Goal: Task Accomplishment & Management: Complete application form

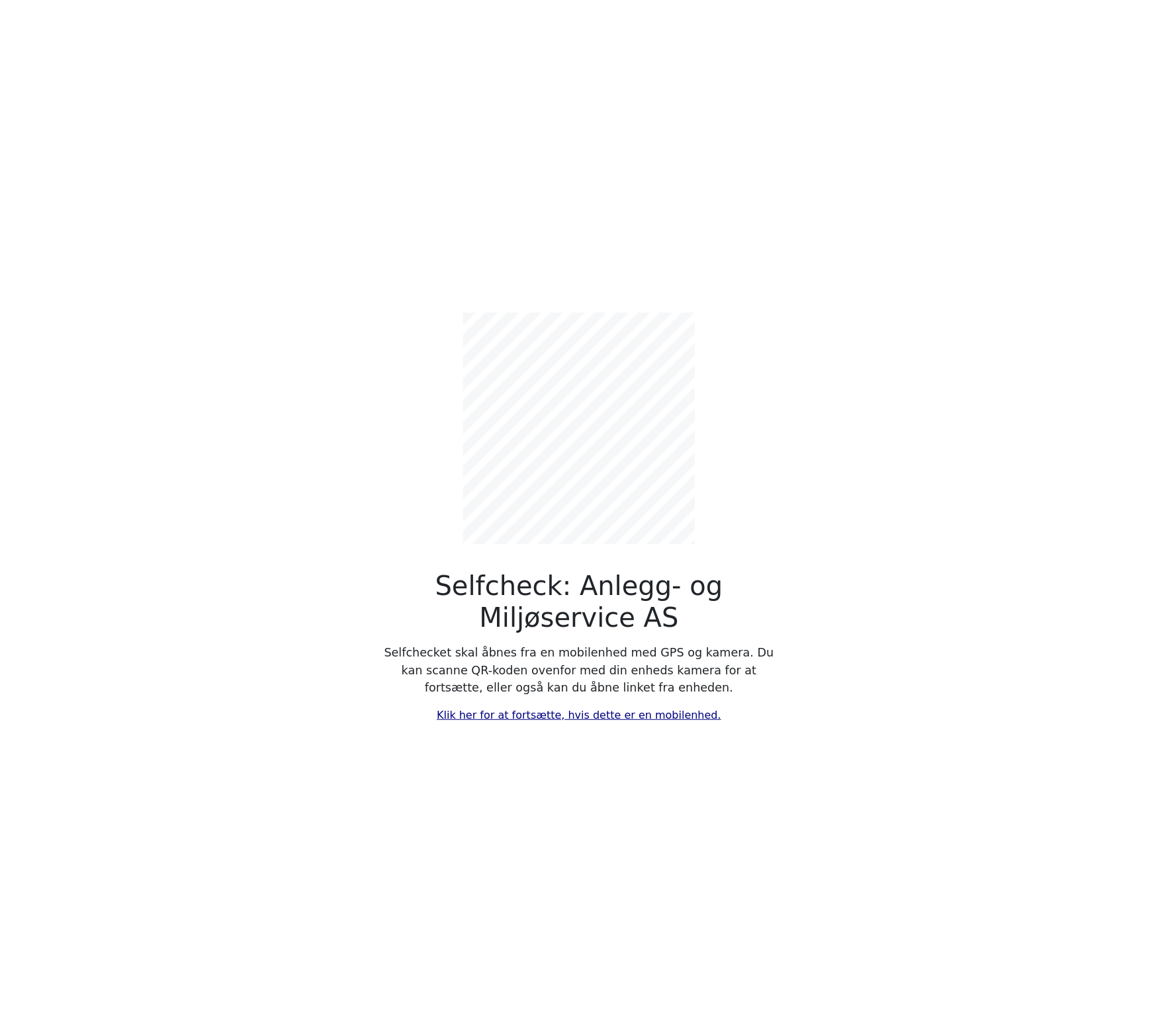
click at [514, 717] on link "Klik her for at fortsætte, hvis dette er en mobilenhed." at bounding box center [579, 715] width 284 height 13
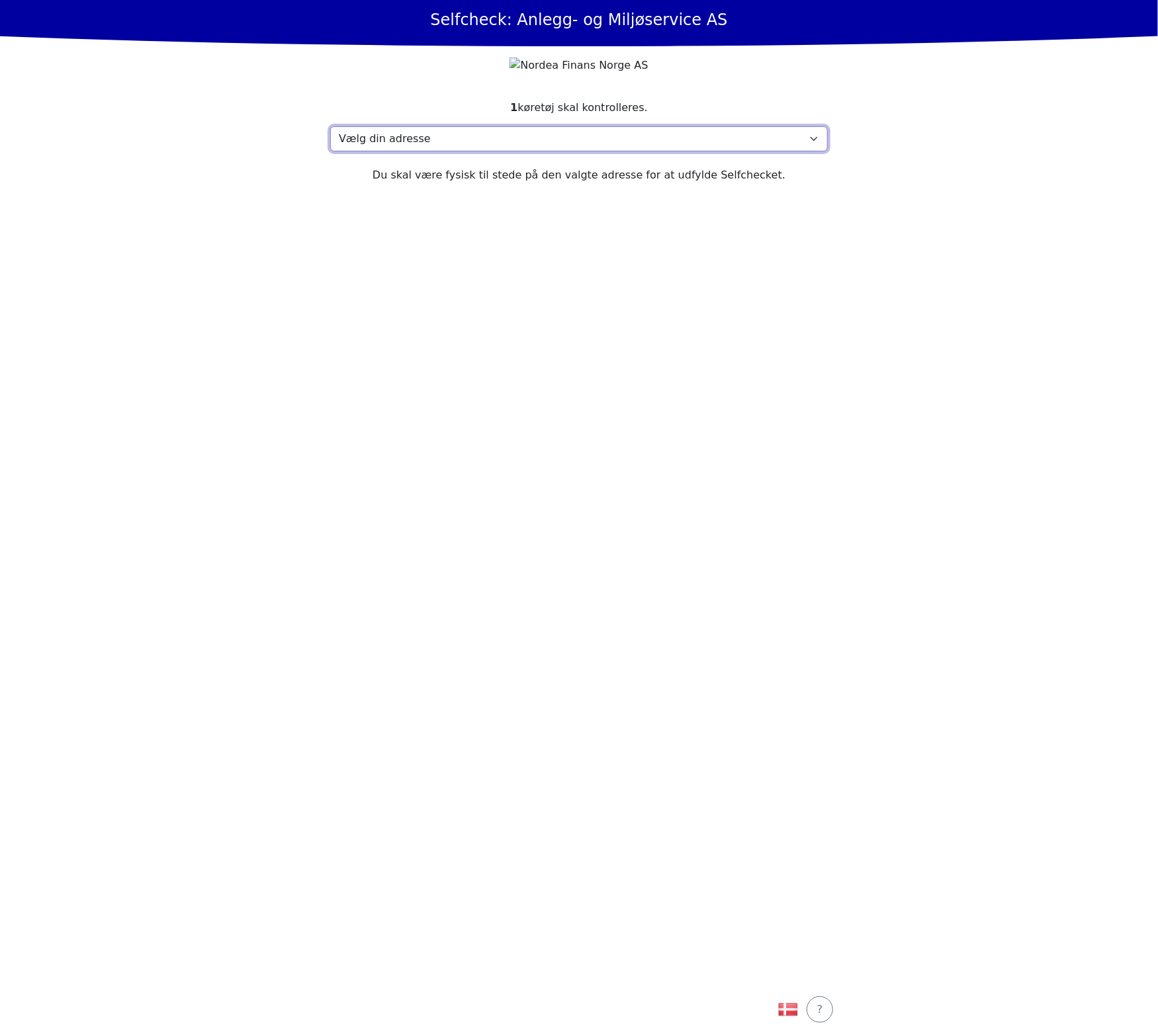
click at [549, 152] on select "Vælg din adresse Skolmar 35, 3232 Sandefjord Min adresse mangler" at bounding box center [579, 139] width 498 height 25
select select "4786"
click at [330, 150] on select "Vælg din adresse Skolmar 35, 3232 Sandefjord Min adresse mangler" at bounding box center [579, 139] width 498 height 25
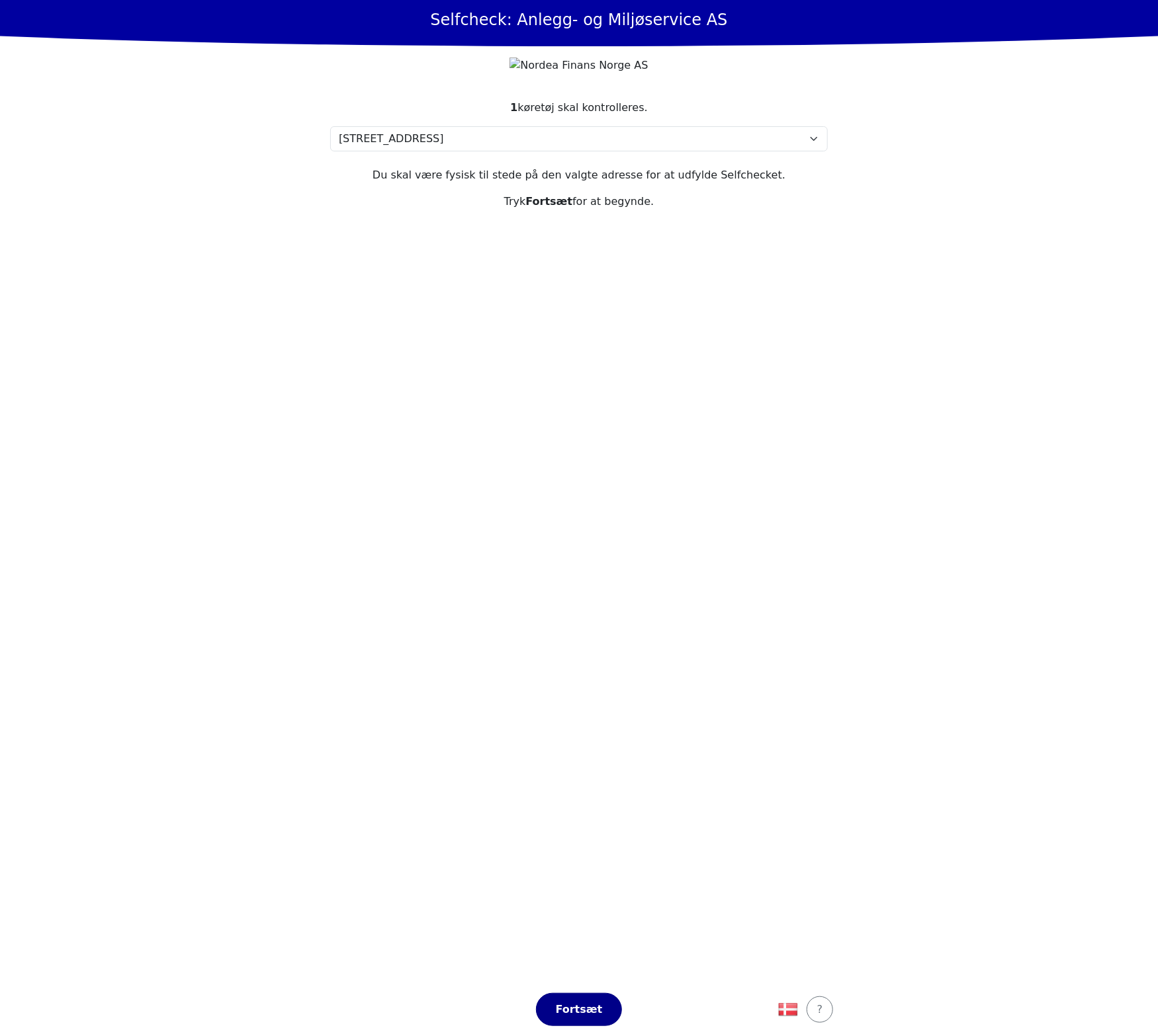
click at [590, 1008] on div "Fortsæt" at bounding box center [579, 1010] width 58 height 15
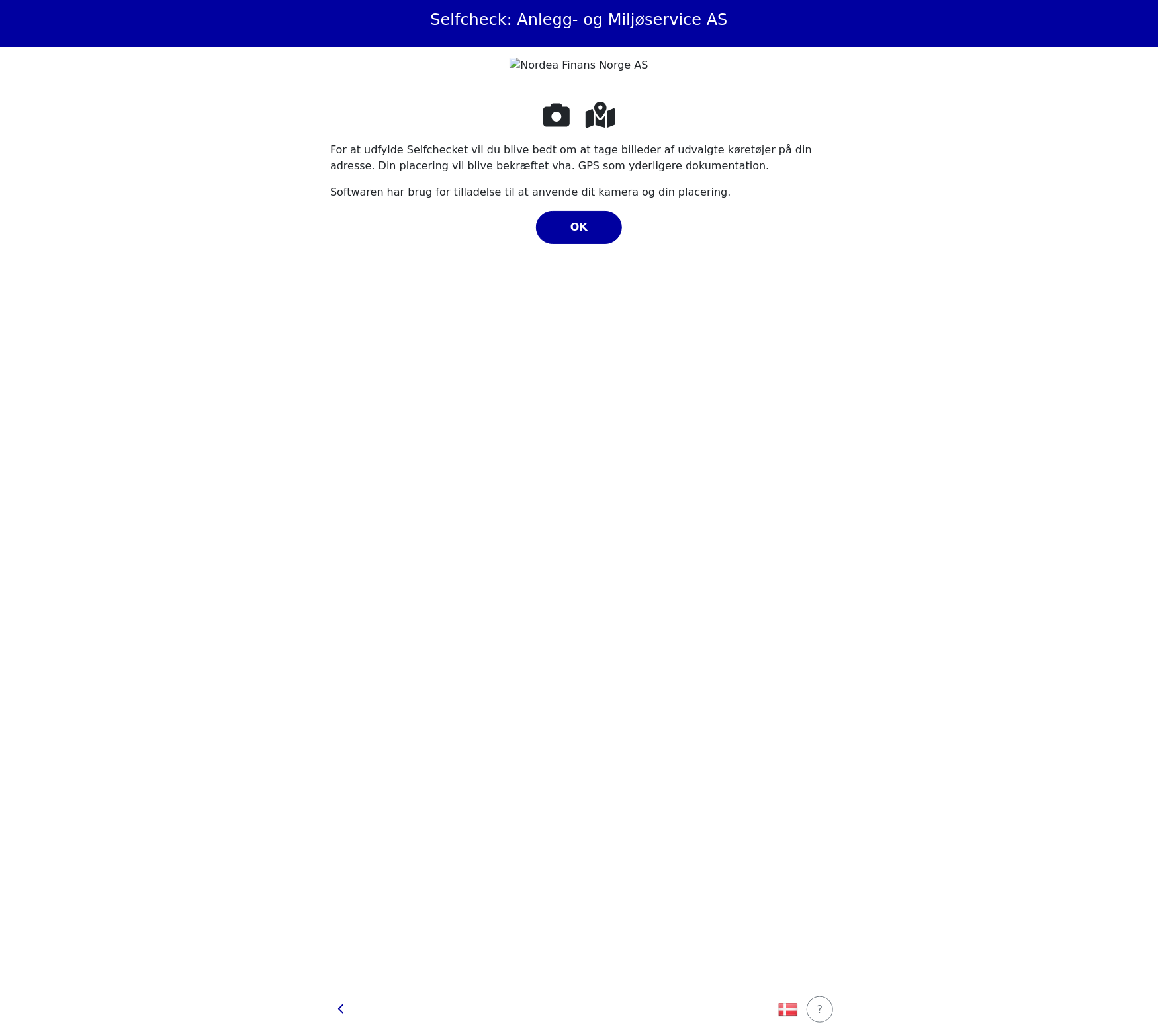
click at [586, 230] on div "For at udfylde Selfchecket vil du blive bedt om at tage billeder af udvalgte kø…" at bounding box center [579, 534] width 498 height 868
click at [583, 236] on button "OK" at bounding box center [579, 227] width 86 height 33
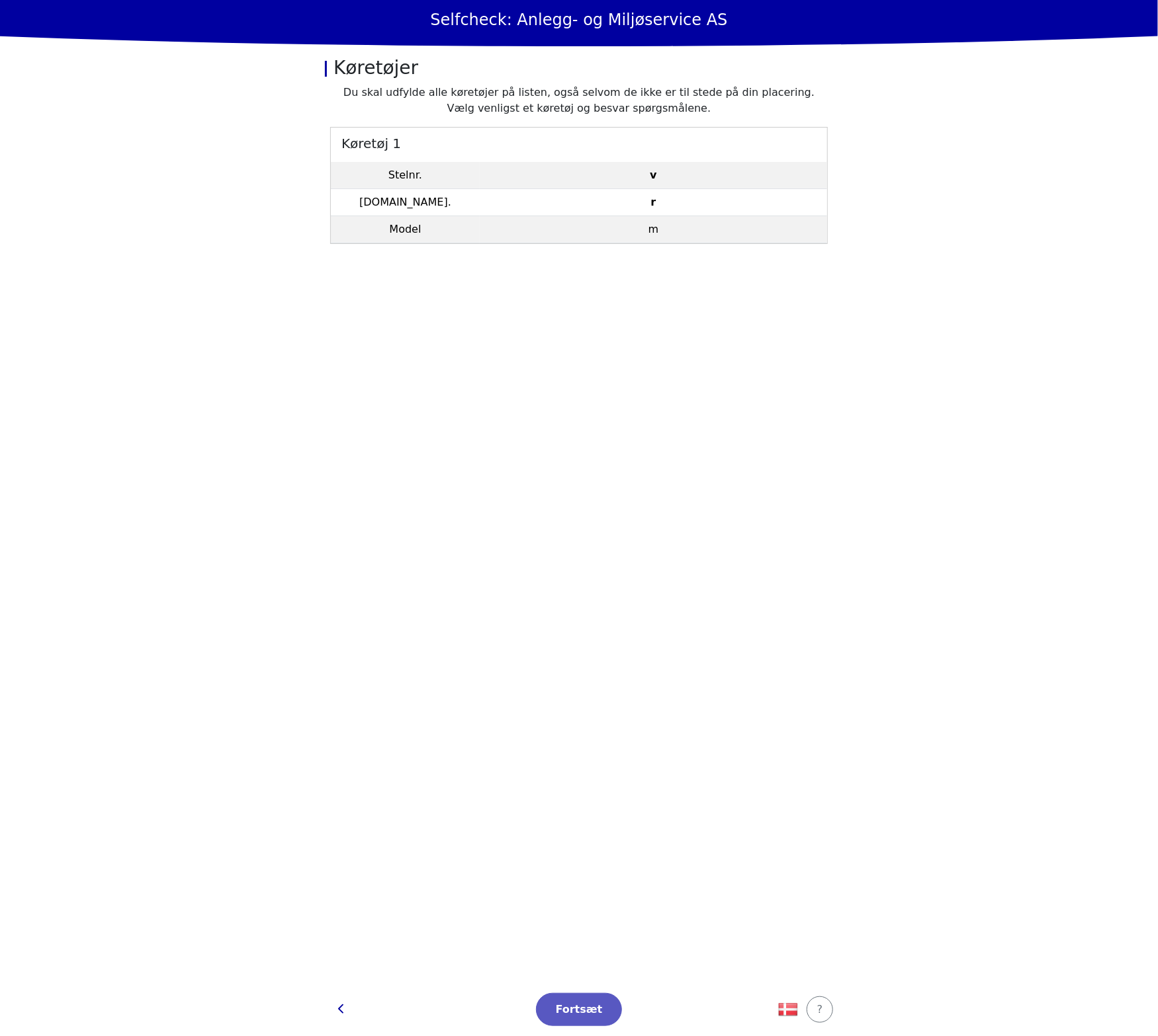
click at [548, 147] on h5 "Køretøj 1" at bounding box center [579, 143] width 496 height 30
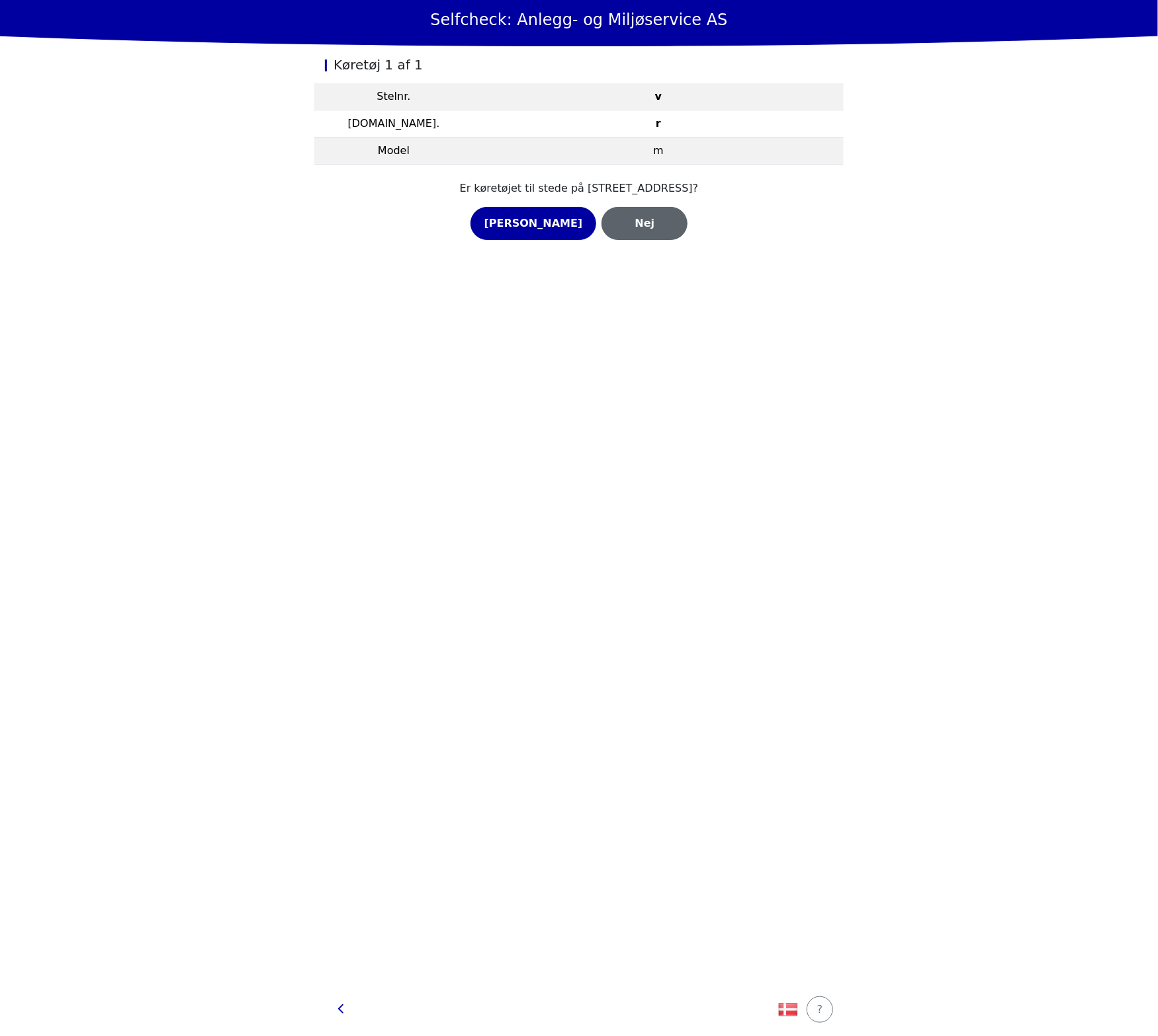
click at [631, 222] on div "Nej" at bounding box center [644, 222] width 58 height 15
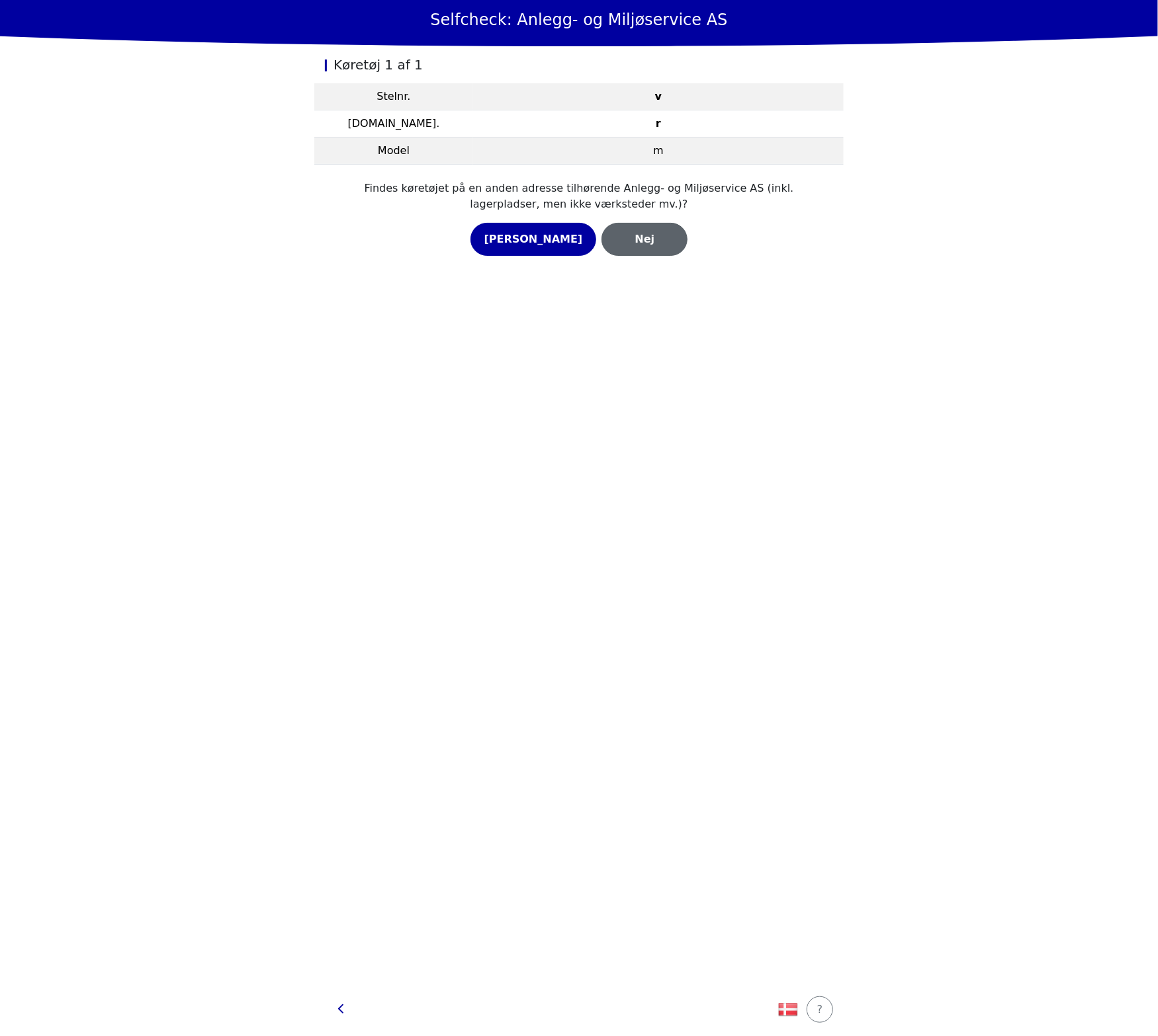
click at [631, 241] on div "Nej" at bounding box center [644, 239] width 58 height 15
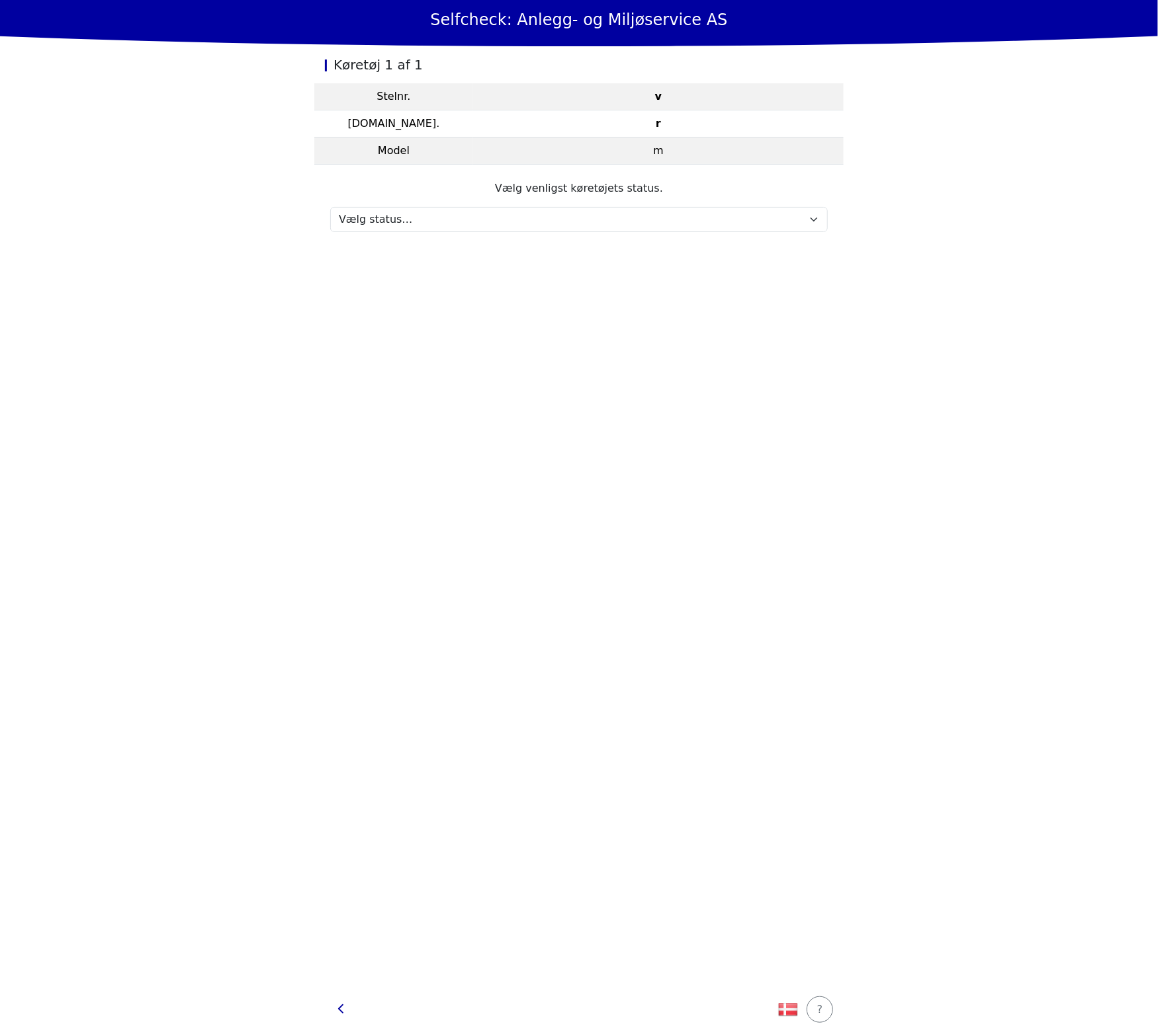
click at [569, 239] on section "Vælg venligst køretøjets status. Vælg status… Vedligeholdelse Solgt og leveret …" at bounding box center [579, 206] width 530 height 84
click at [569, 237] on section "Vælg venligst køretøjets status. Vælg status… Vedligeholdelse Solgt og leveret …" at bounding box center [579, 206] width 530 height 84
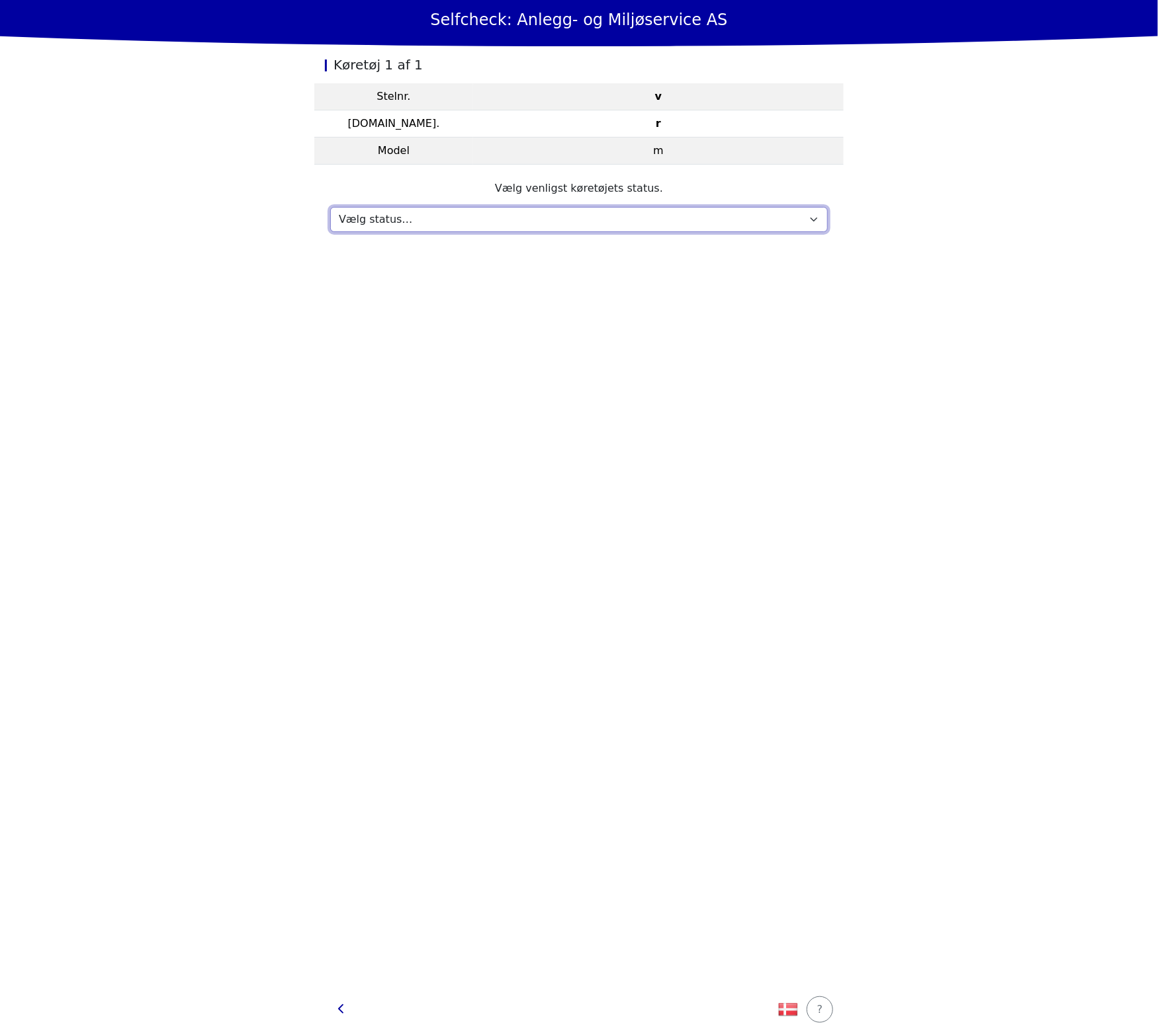
click at [571, 224] on select "Vælg status… Vedligeholdelse Solgt og leveret Ikke modtaget På prøvetur Mangler" at bounding box center [579, 220] width 498 height 25
click at [330, 207] on select "Vælg status… Vedligeholdelse Solgt og leveret Ikke modtaget På prøvetur Mangler" at bounding box center [579, 220] width 498 height 25
click at [441, 215] on select "Vælg status… Vedligeholdelse Solgt og leveret Ikke modtaget På prøvetur Mangler" at bounding box center [579, 220] width 498 height 25
select select "535"
click at [330, 207] on select "Vælg status… Vedligeholdelse Solgt og leveret Ikke modtaget På prøvetur Mangler" at bounding box center [579, 220] width 498 height 25
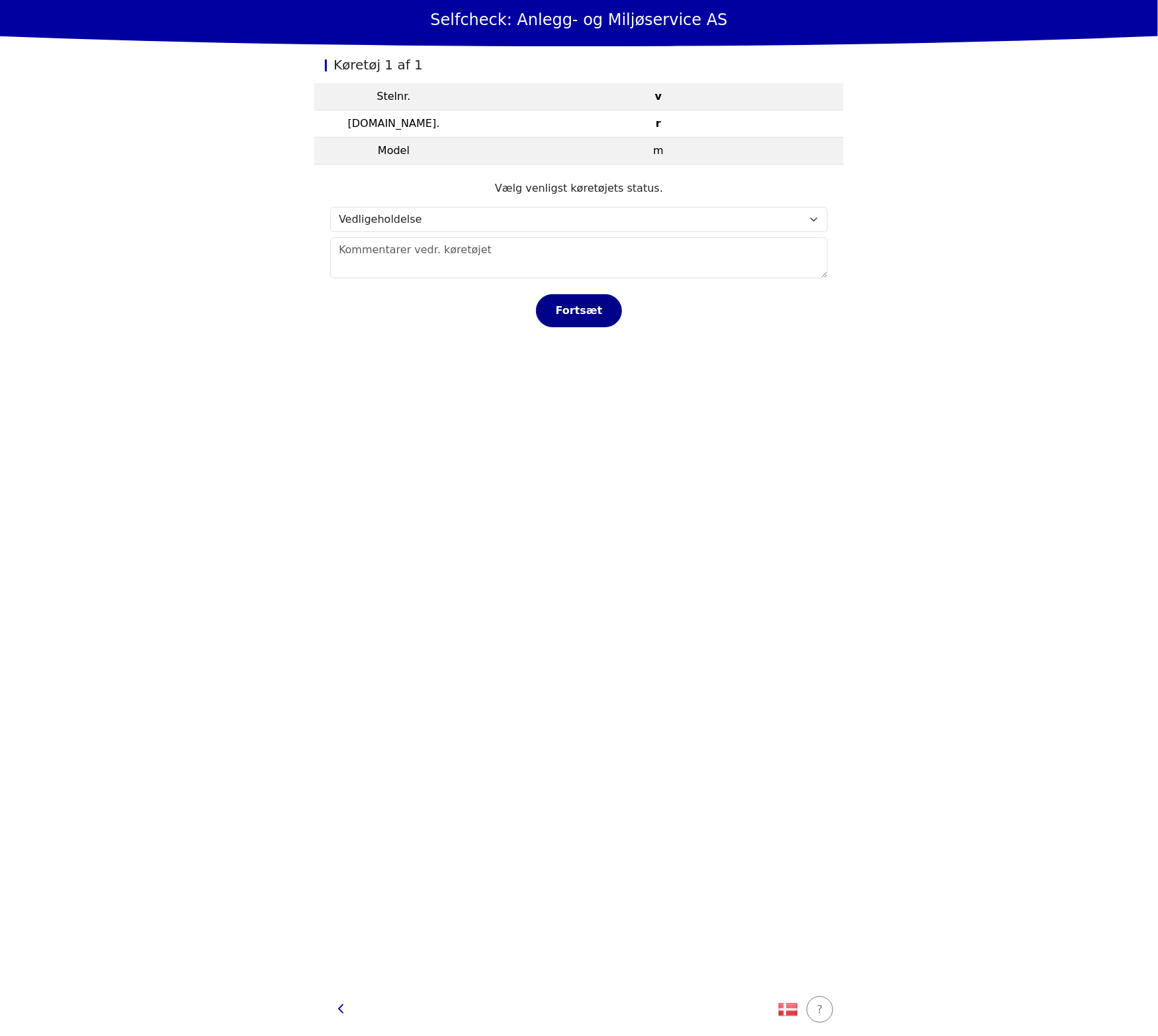
click at [586, 311] on div "Fortsæt" at bounding box center [579, 311] width 58 height 15
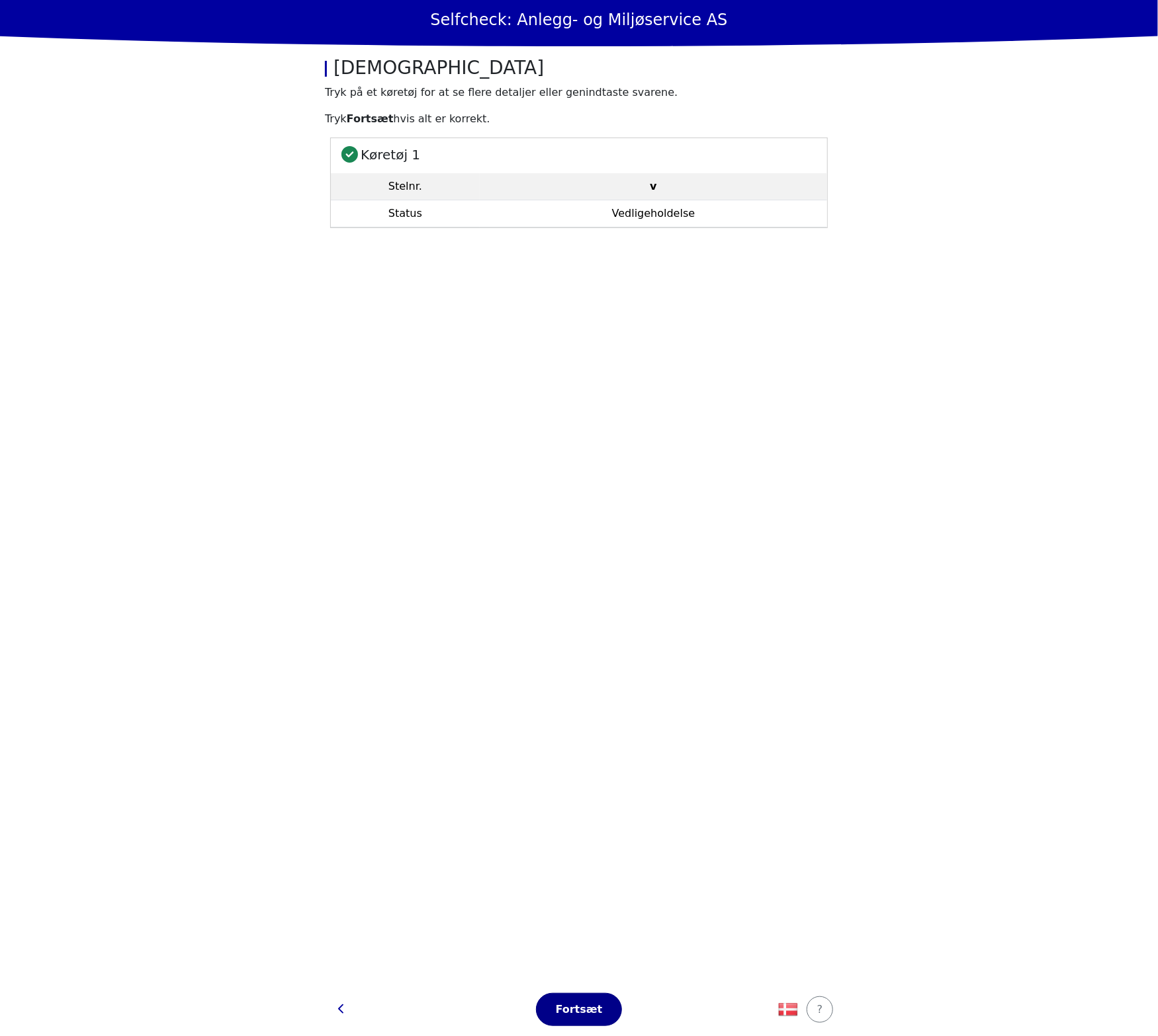
click at [600, 1010] on div "Fortsæt" at bounding box center [579, 1010] width 58 height 15
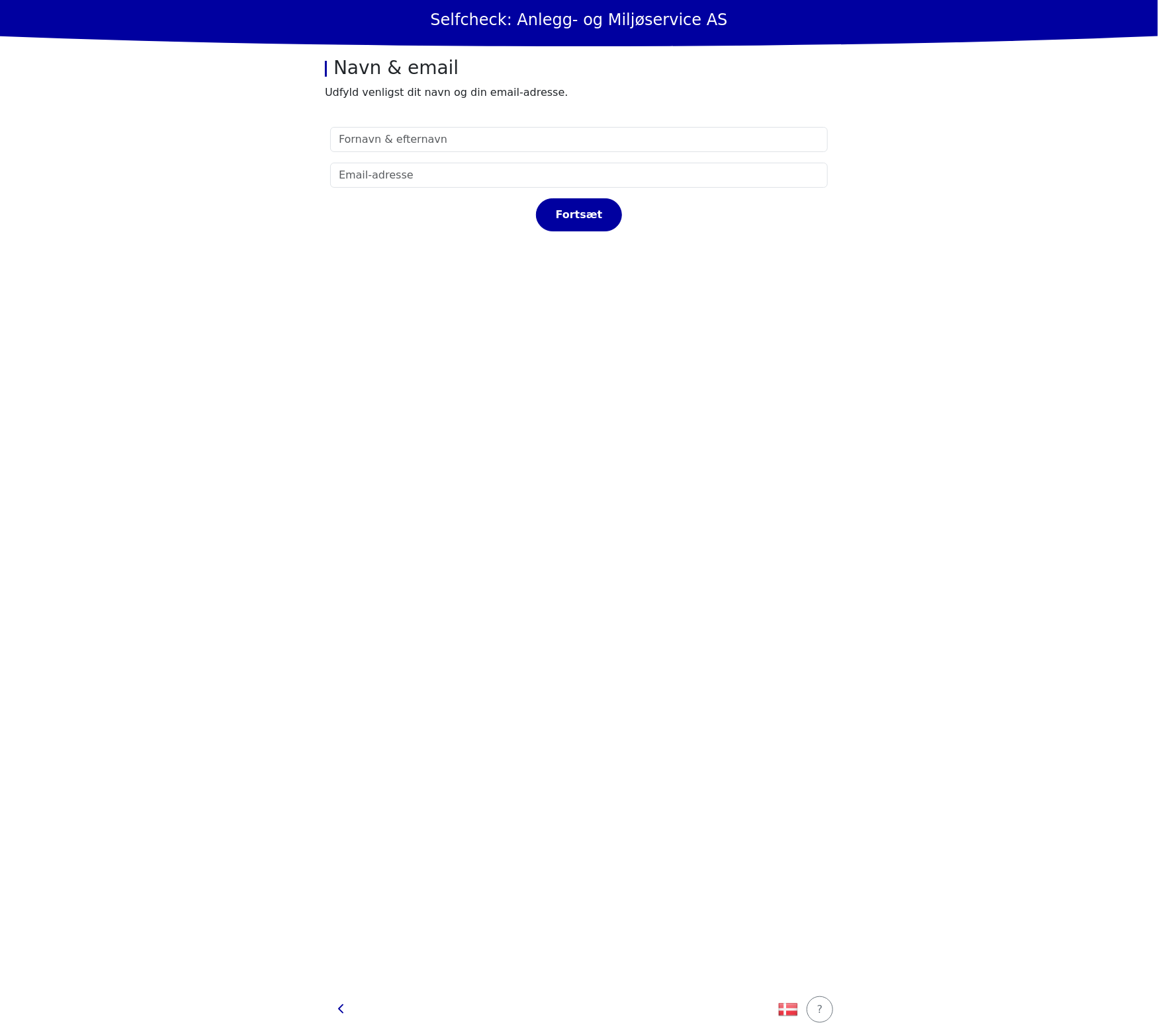
click at [498, 153] on section "Fortsæt" at bounding box center [579, 547] width 530 height 873
click at [498, 141] on input "text" at bounding box center [579, 140] width 498 height 25
type input "test"
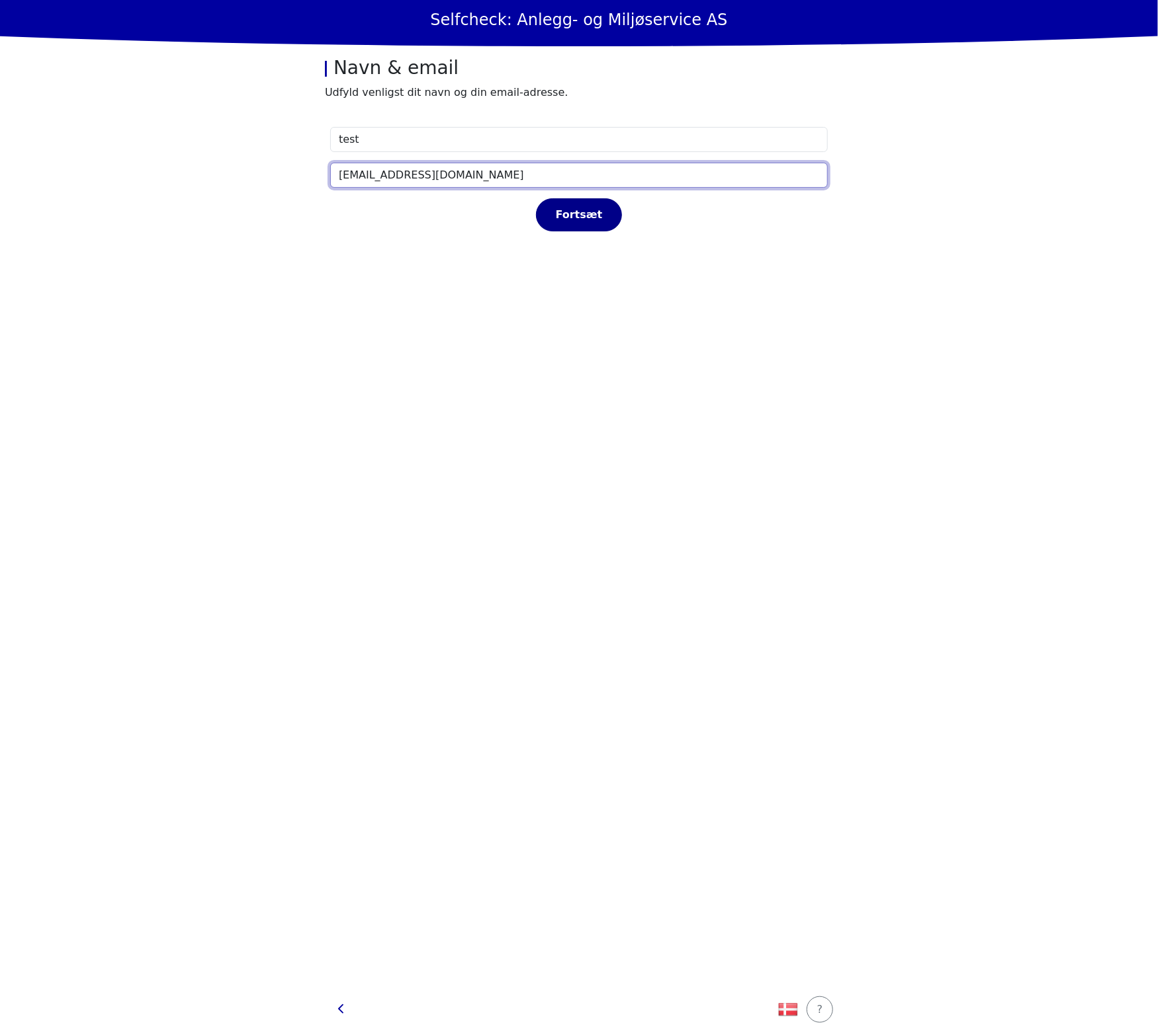
type input "test@t.dk"
click at [571, 223] on button "Fortsæt" at bounding box center [579, 215] width 86 height 33
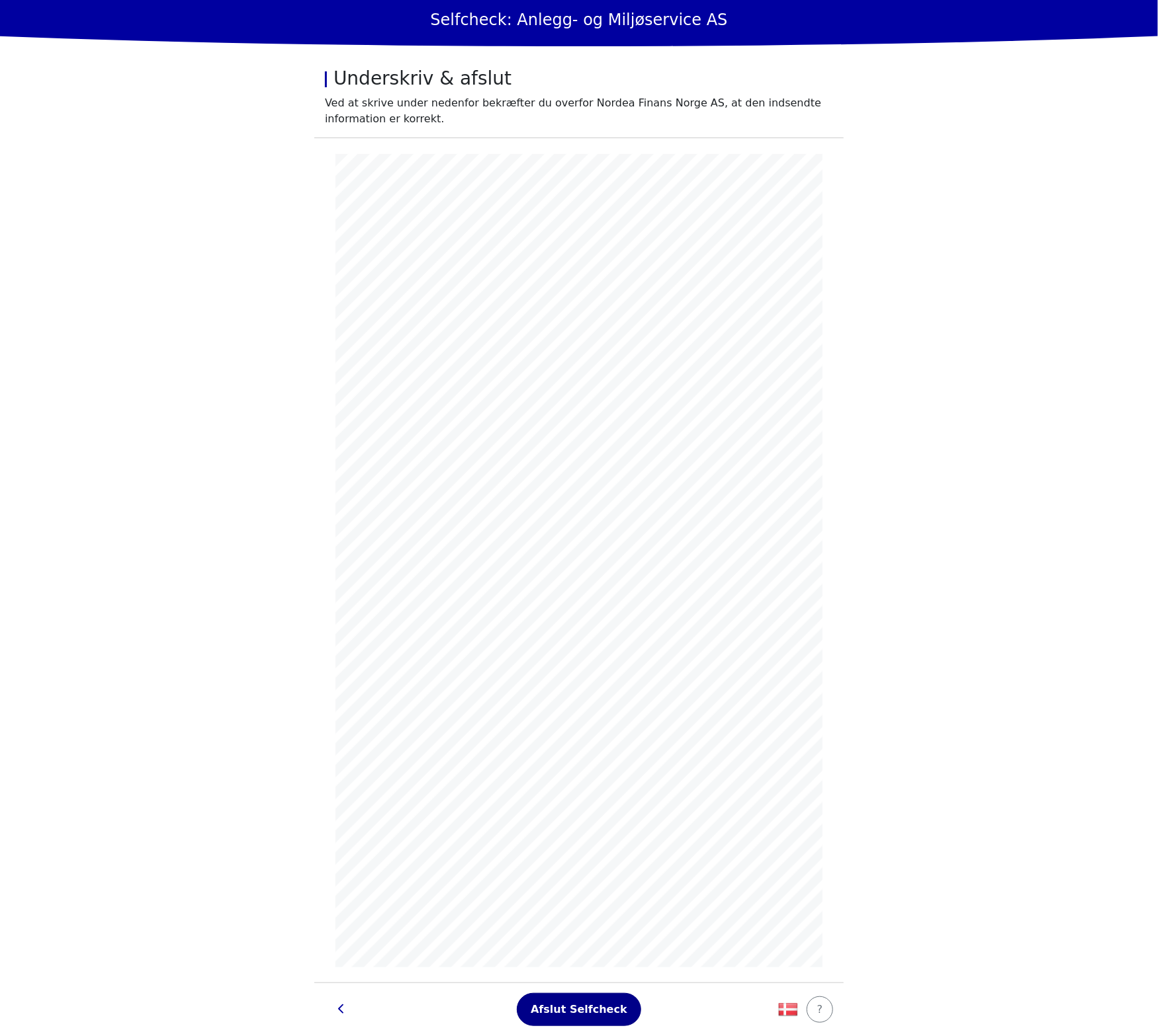
click at [598, 1014] on div "Afslut Selfcheck" at bounding box center [579, 1010] width 96 height 15
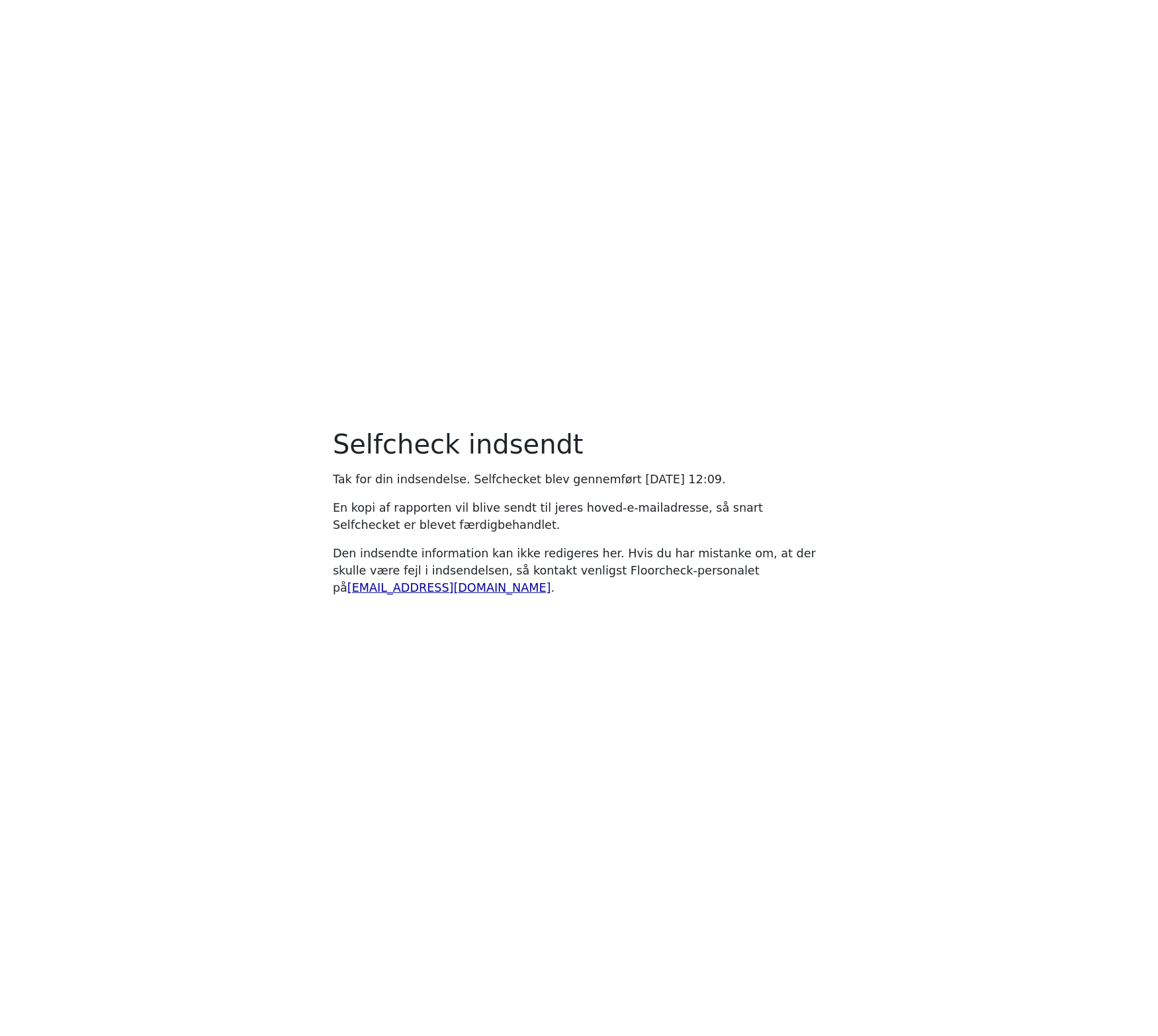
click at [788, 308] on main "Selfcheck indsendt Tak for din indsendelse. Selfchecket blev gennemført [DATE] …" at bounding box center [579, 518] width 1158 height 1036
click at [537, 730] on main "Selfcheck indsendt Tak for din indsendelse. Selfchecket blev gennemført [DATE] …" at bounding box center [579, 518] width 1158 height 1036
